Goal: Find specific page/section: Find specific page/section

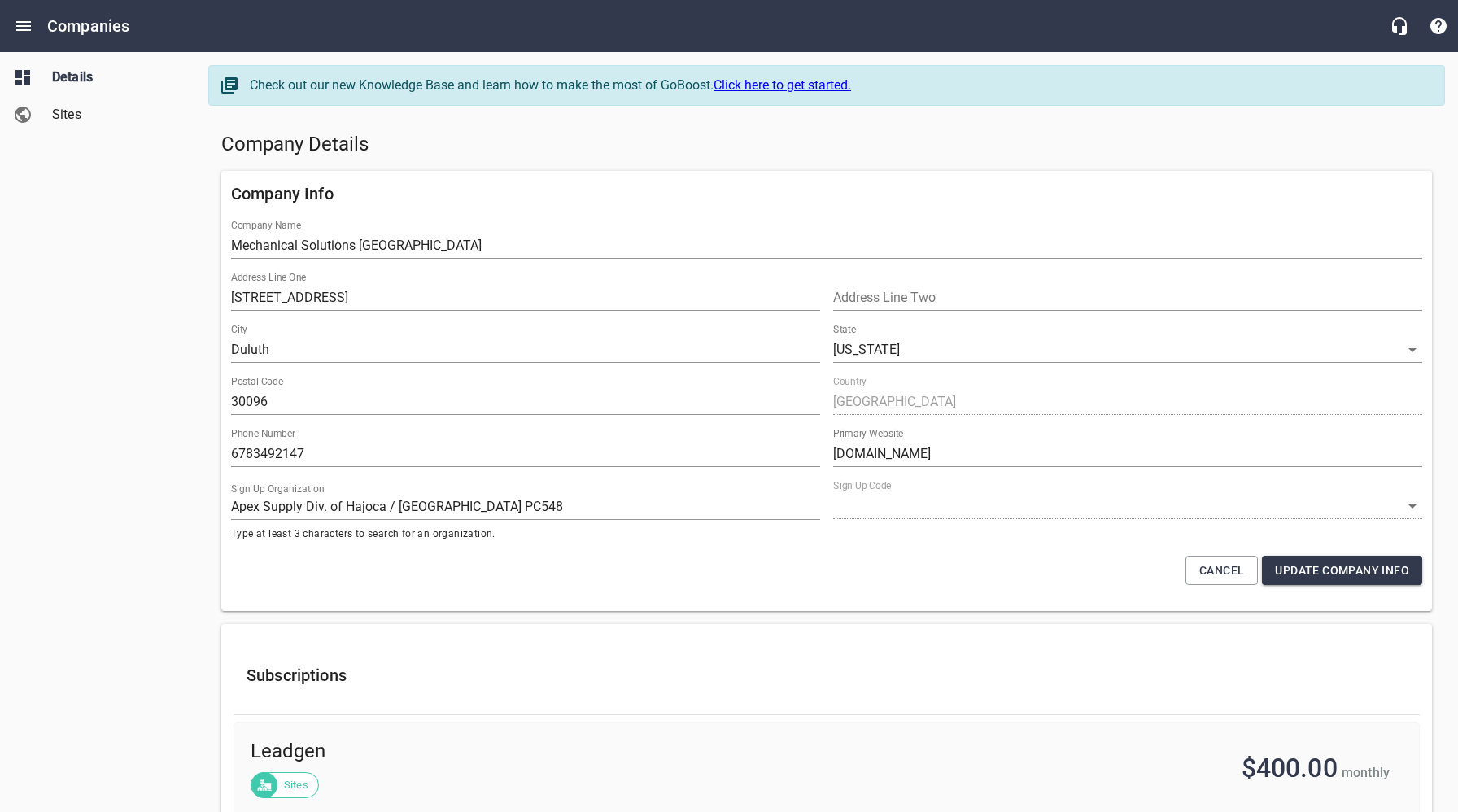
select select "[US_STATE]"
click at [33, 25] on button "Open drawer" at bounding box center [24, 26] width 39 height 39
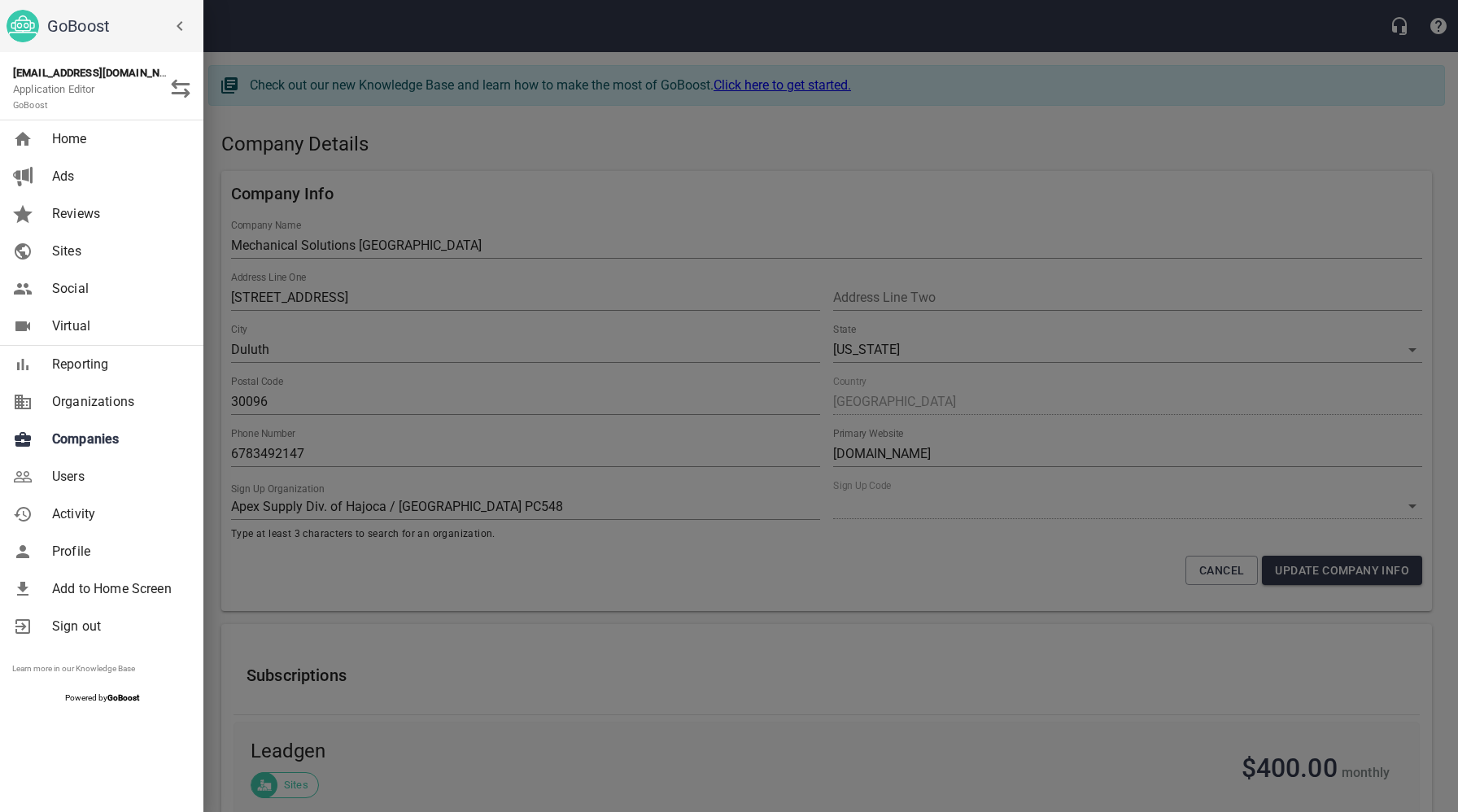
click at [87, 445] on span "Companies" at bounding box center [118, 439] width 132 height 20
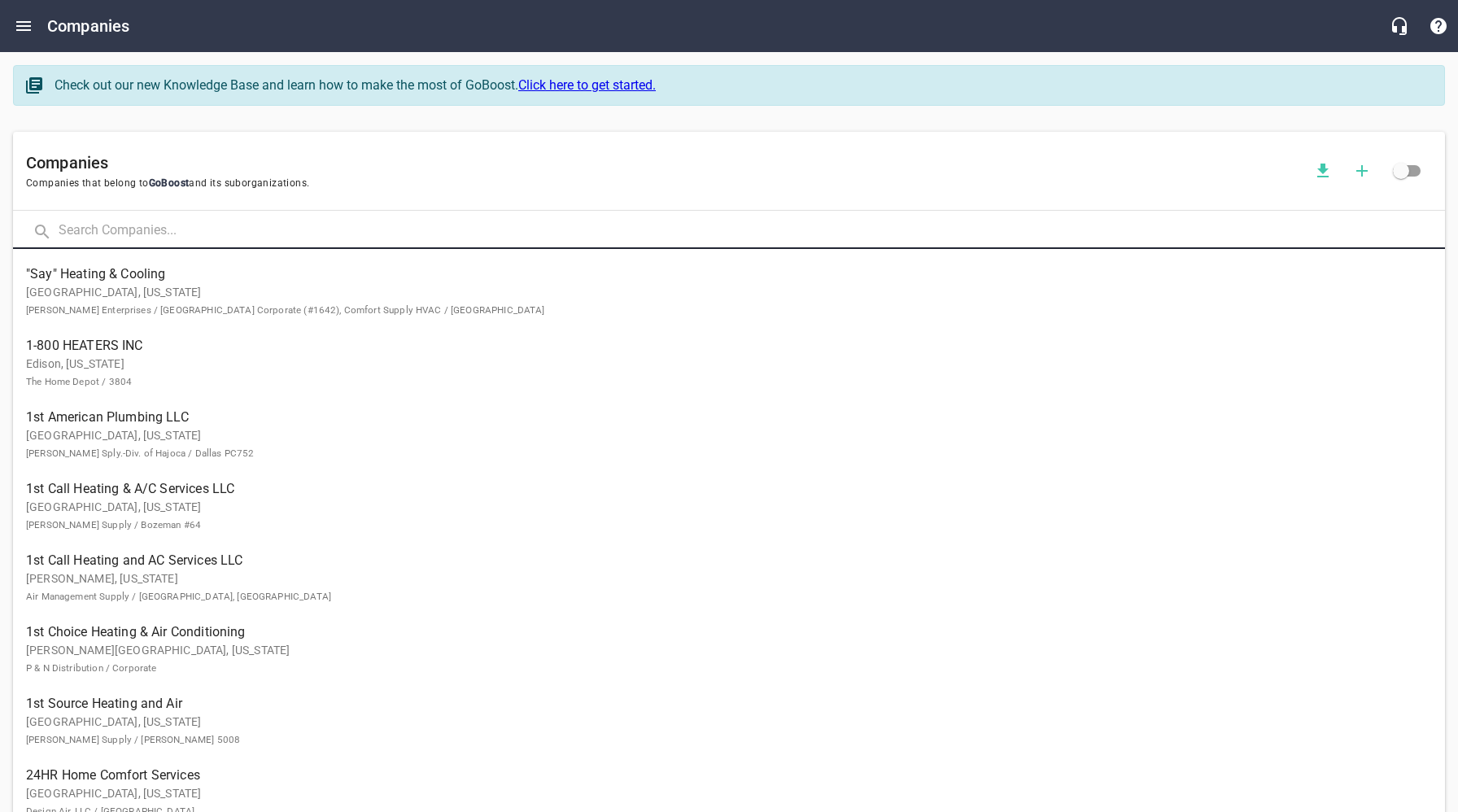
click at [223, 224] on input "text" at bounding box center [752, 230] width 1387 height 35
type input "KCS"
click button at bounding box center [0, 0] width 0 height 0
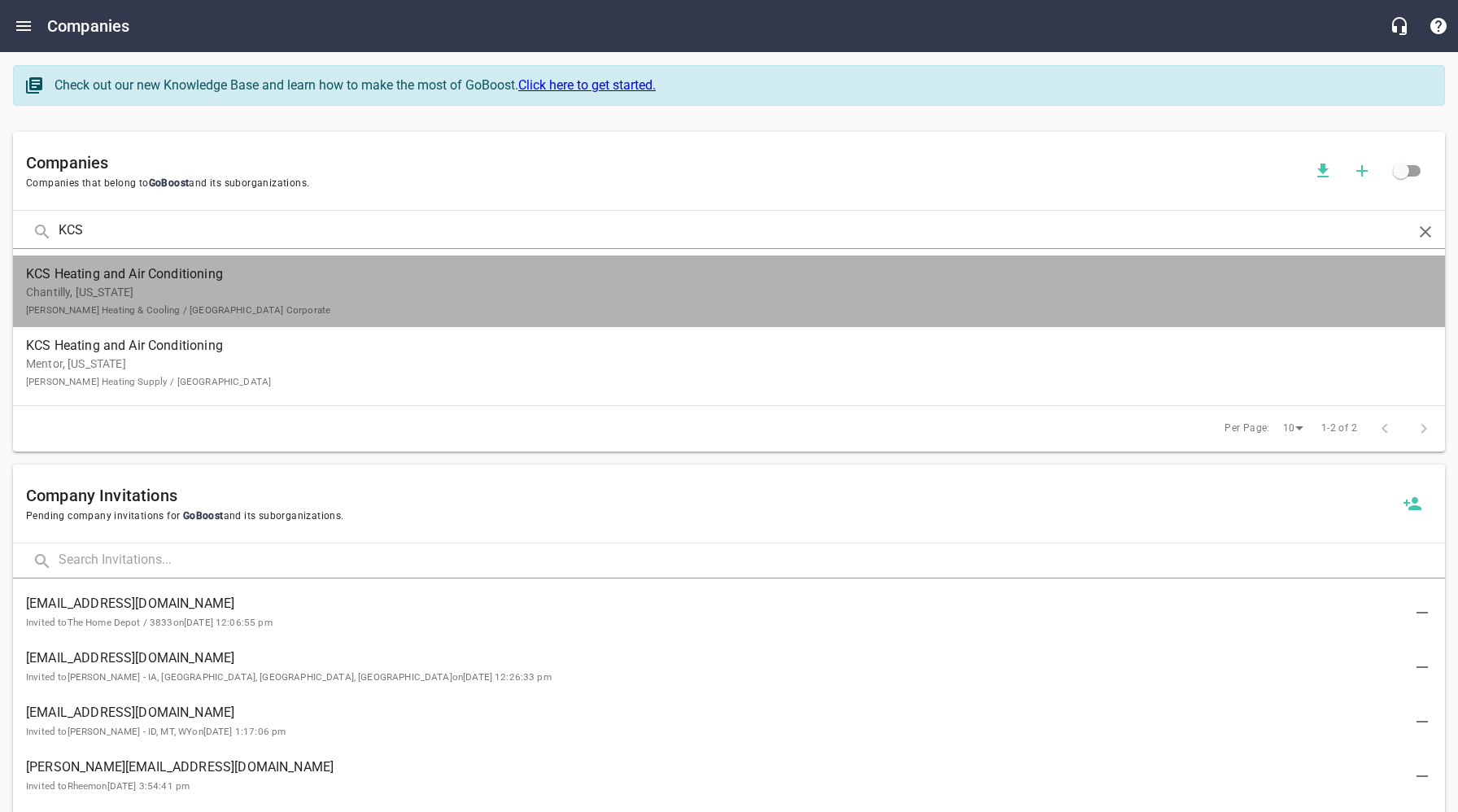
click at [120, 291] on p "Chantilly, [US_STATE][PERSON_NAME] Heating & Cooling / [GEOGRAPHIC_DATA] Corpor…" at bounding box center [716, 301] width 1379 height 34
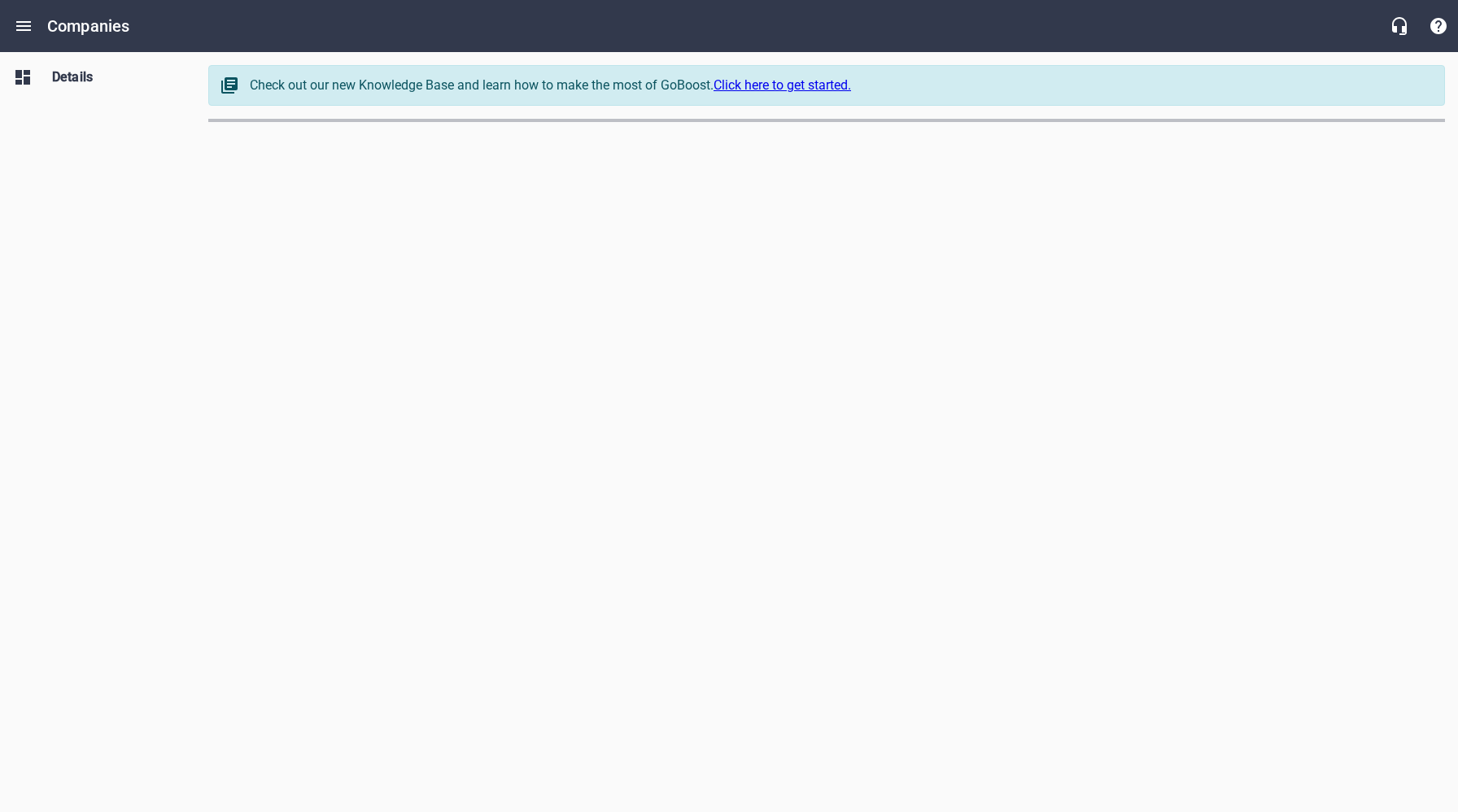
select select "[US_STATE]"
select select "62"
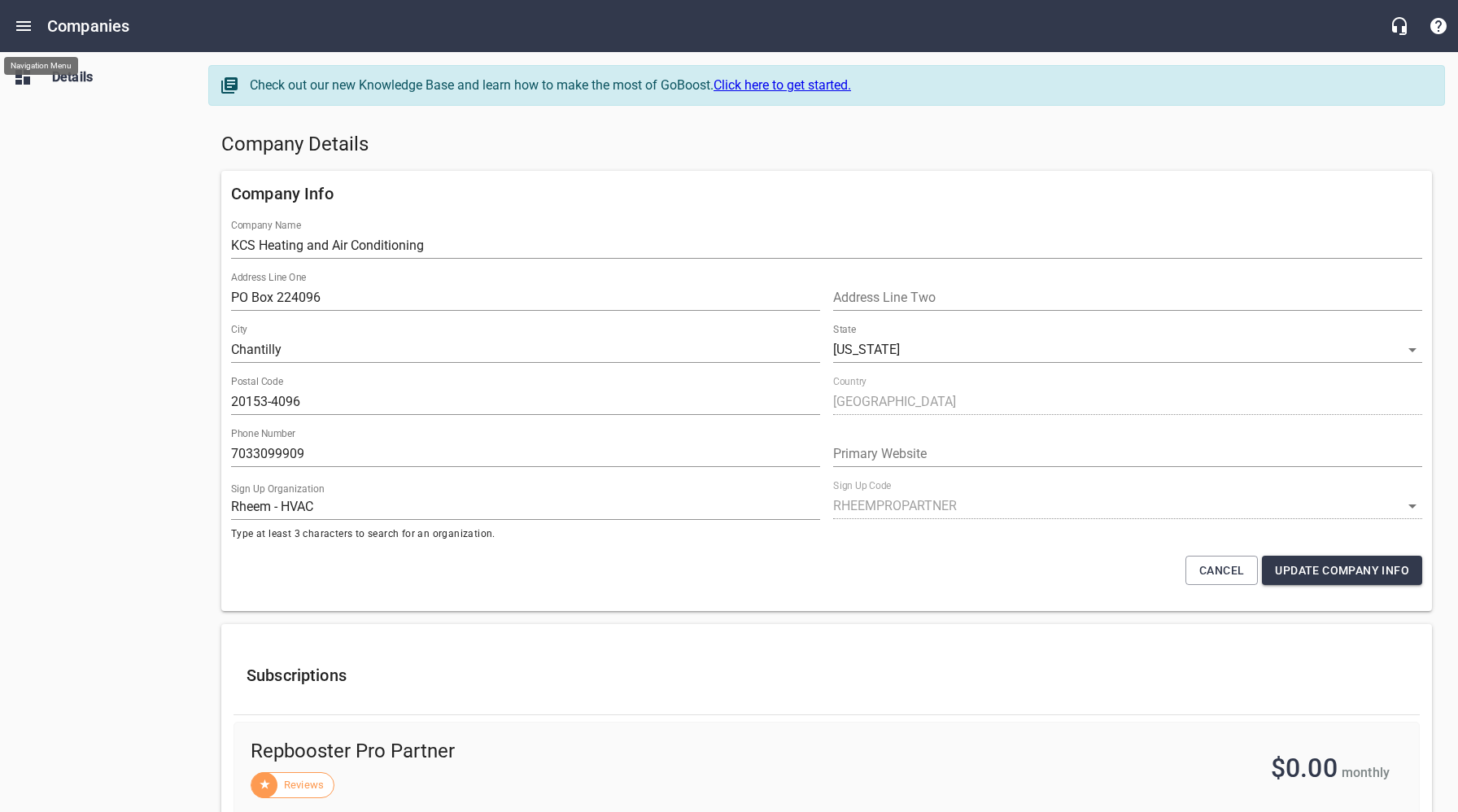
click at [27, 22] on icon "Open drawer" at bounding box center [23, 26] width 20 height 20
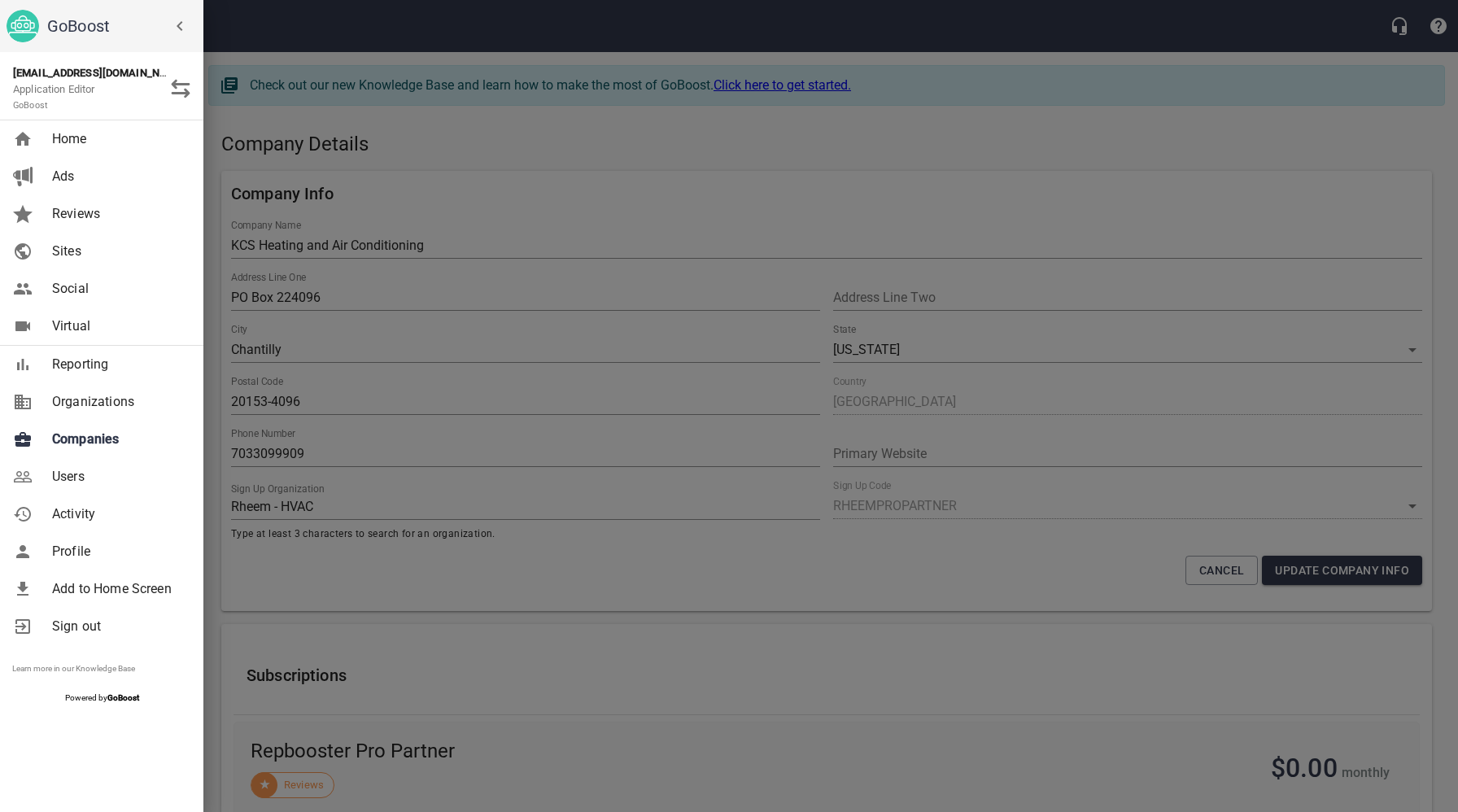
click at [96, 445] on span "Companies" at bounding box center [118, 439] width 132 height 20
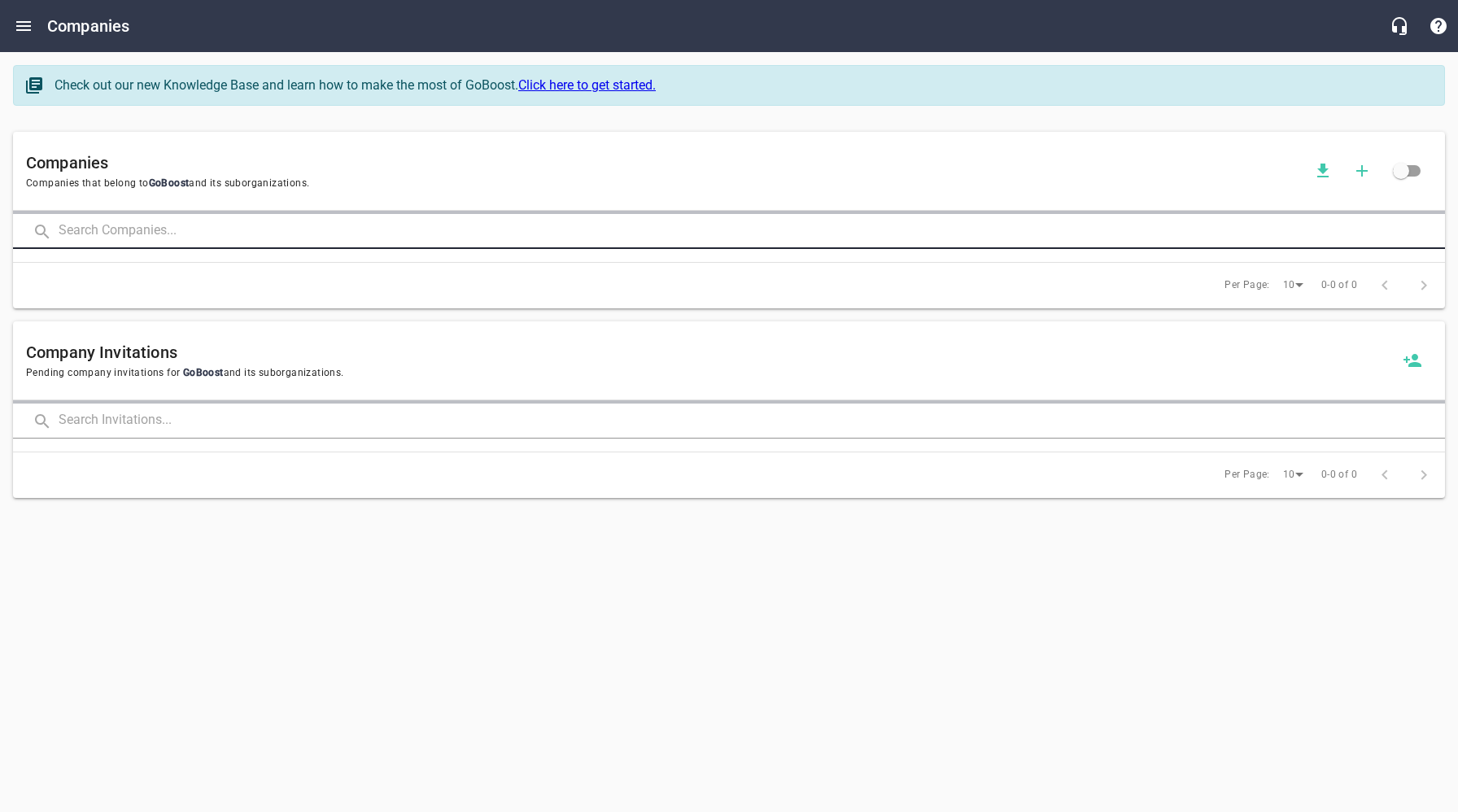
click at [243, 231] on input "text" at bounding box center [752, 230] width 1387 height 35
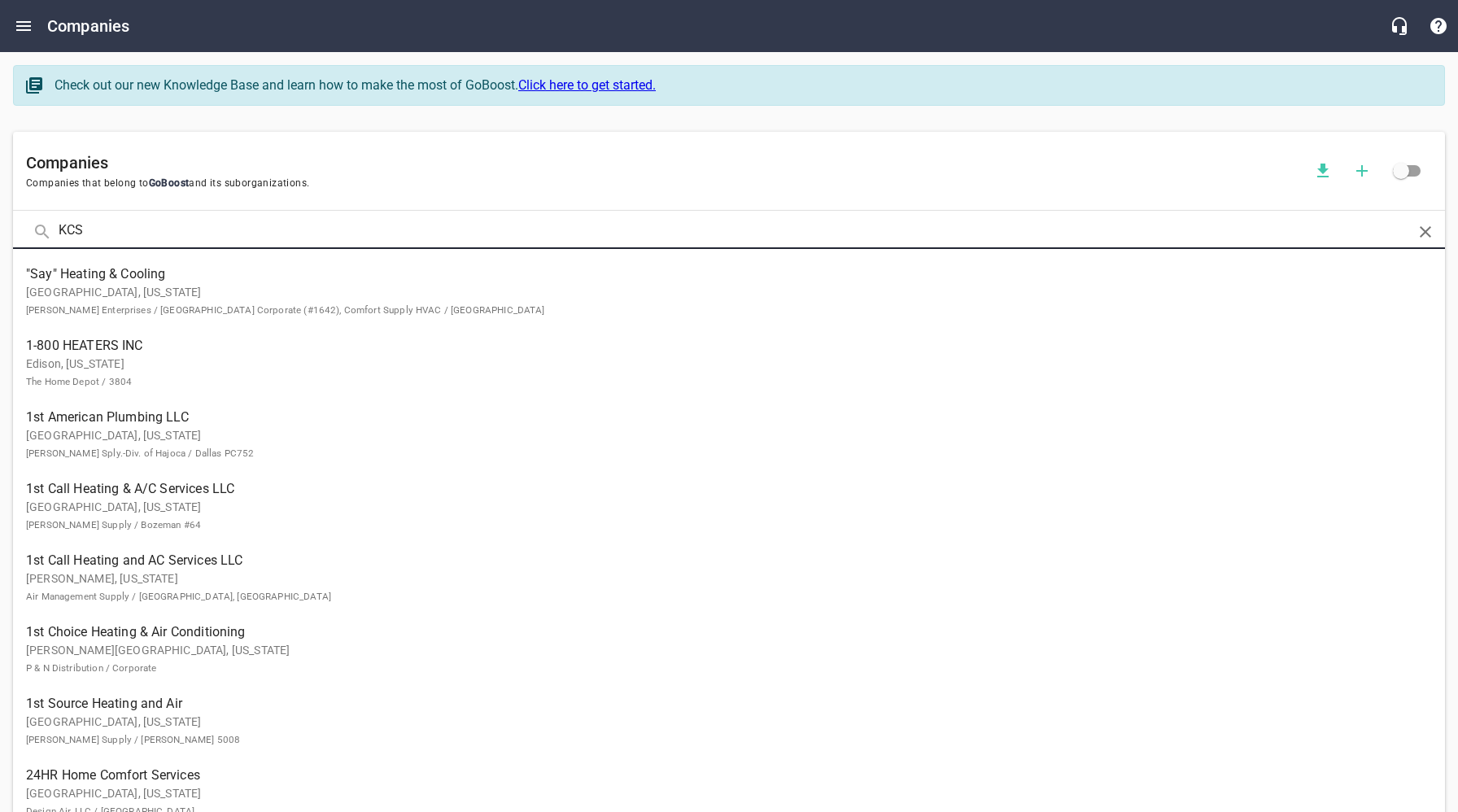
type input "KCS"
click button at bounding box center [0, 0] width 0 height 0
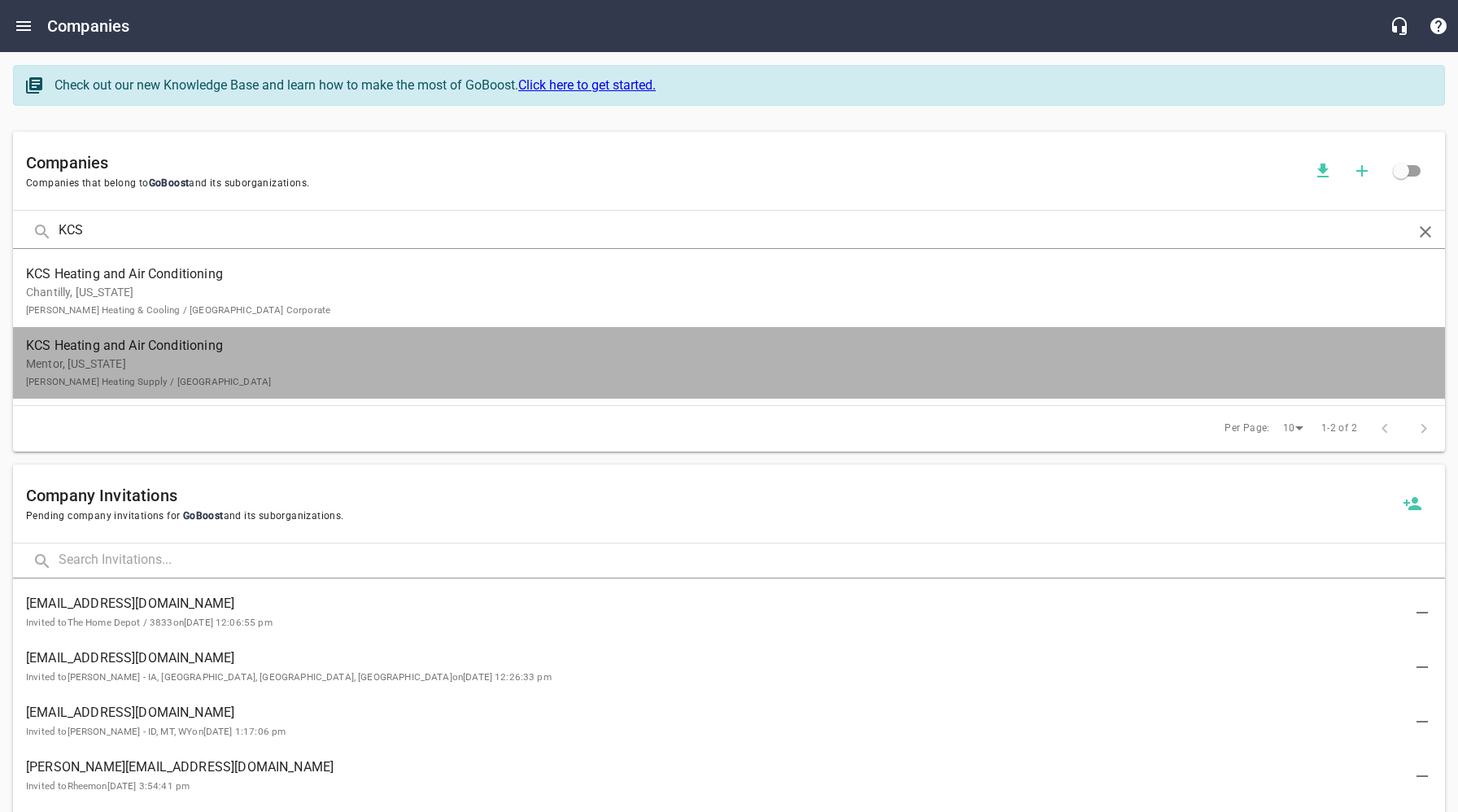
click at [180, 359] on p "Mentor, [US_STATE] [PERSON_NAME] Heating Supply / Valley View" at bounding box center [716, 373] width 1379 height 34
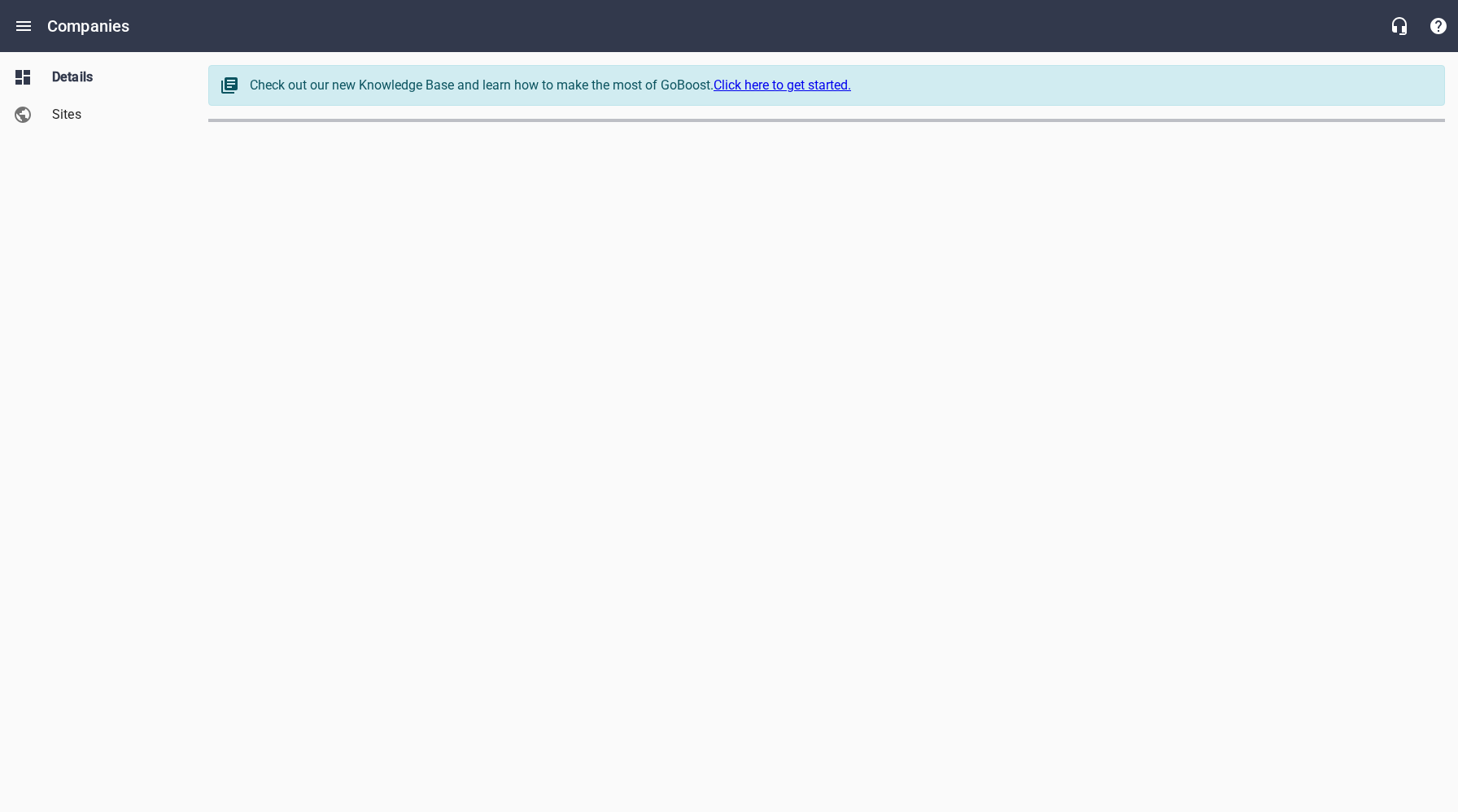
select select "[US_STATE]"
select select "48"
